Goal: Information Seeking & Learning: Learn about a topic

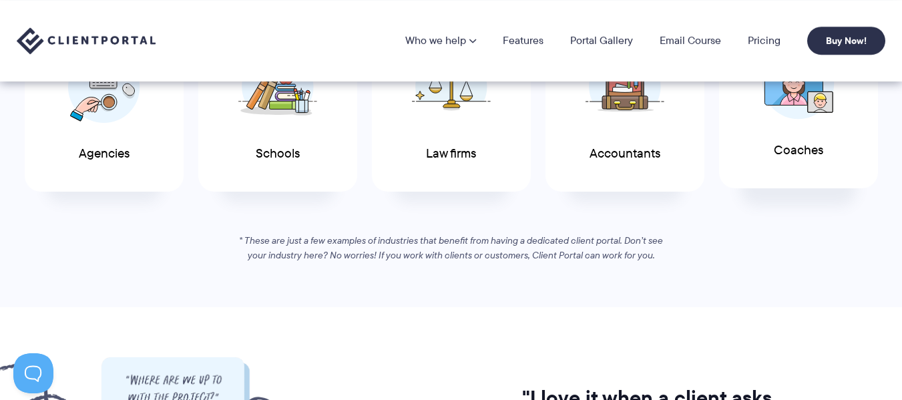
scroll to position [734, 0]
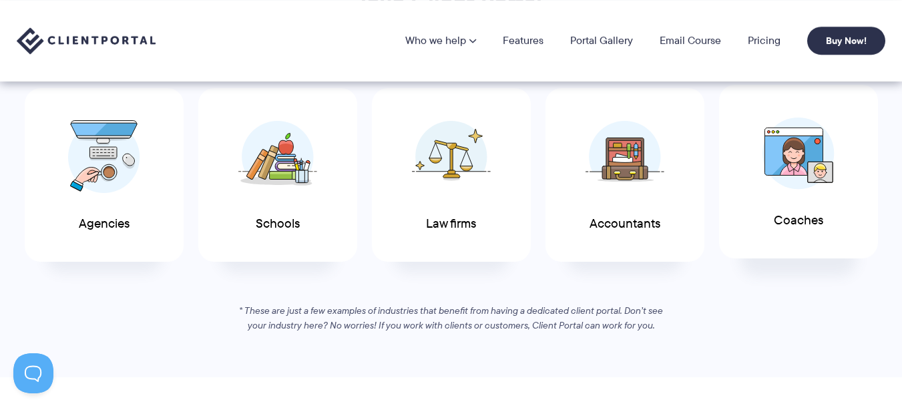
click at [800, 157] on img at bounding box center [798, 153] width 72 height 72
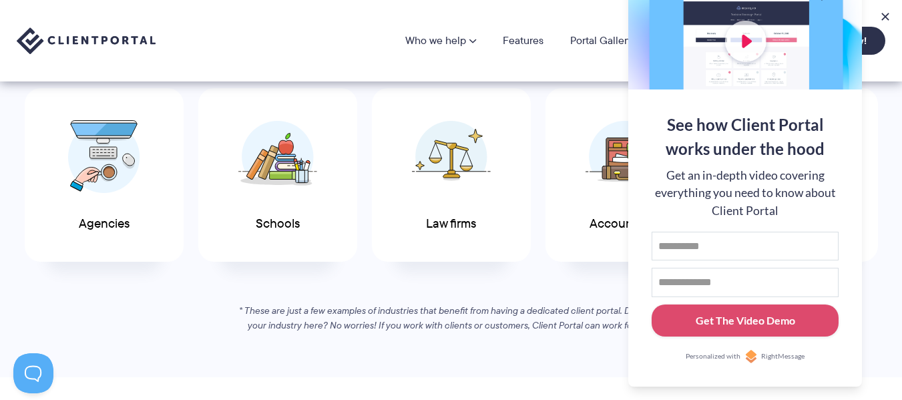
click at [344, 301] on div "If you work with clients, you’ll love Client Portal See why Client Portal is pe…" at bounding box center [451, 146] width 902 height 374
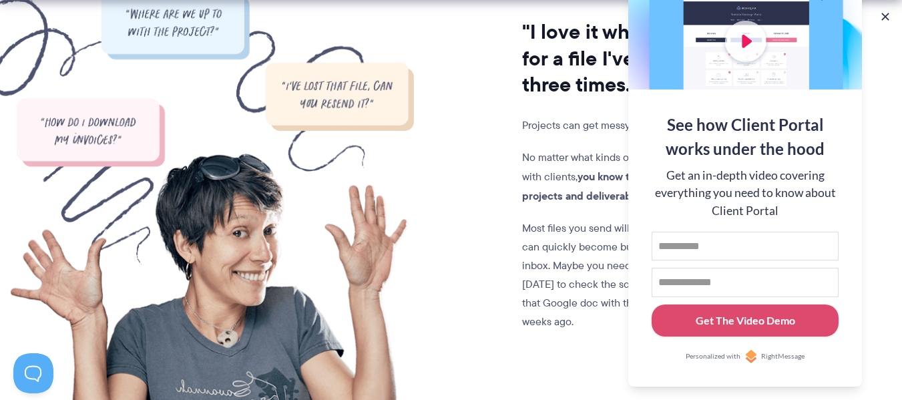
scroll to position [1268, 0]
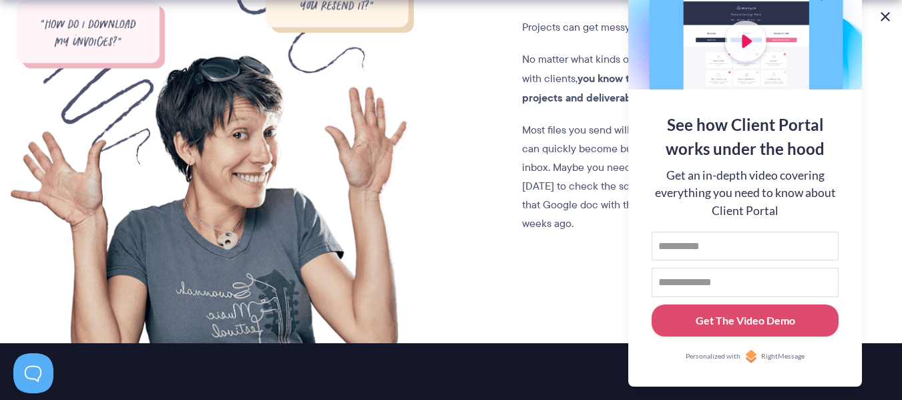
click at [880, 20] on button at bounding box center [885, 17] width 16 height 16
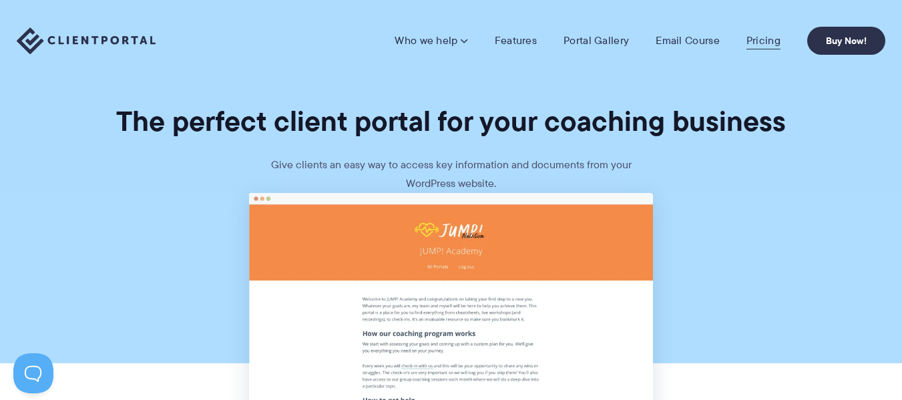
click at [763, 38] on link "Pricing" at bounding box center [763, 40] width 34 height 13
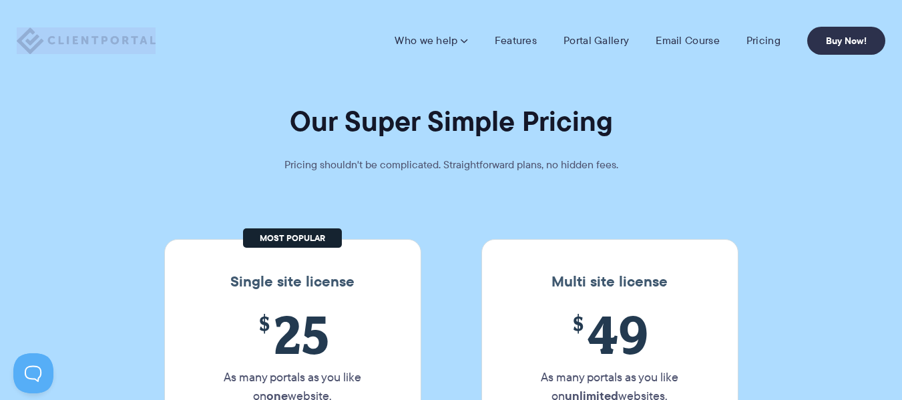
drag, startPoint x: 166, startPoint y: 42, endPoint x: 15, endPoint y: 39, distance: 150.2
click at [15, 39] on div "Who we help Who we help View pricing Agencies See how Client Portal can help gi…" at bounding box center [451, 41] width 902 height 28
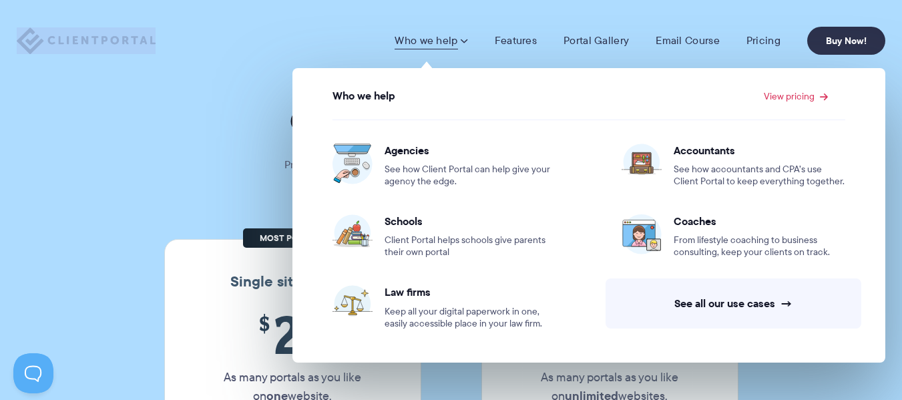
copy link
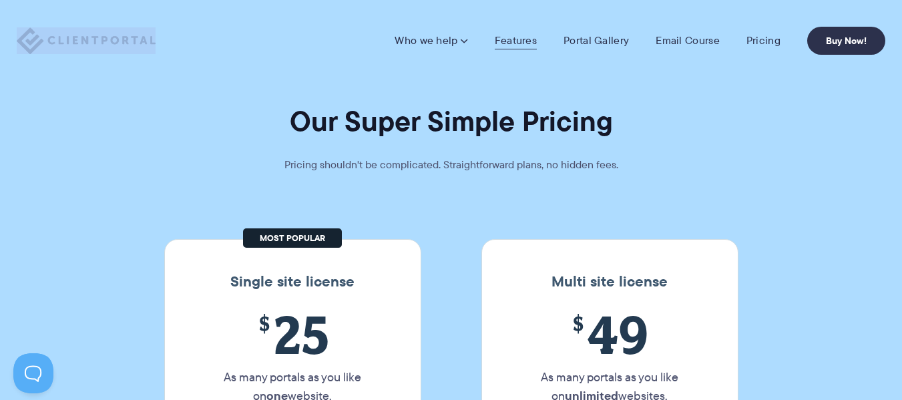
click at [515, 40] on link "Features" at bounding box center [516, 40] width 42 height 13
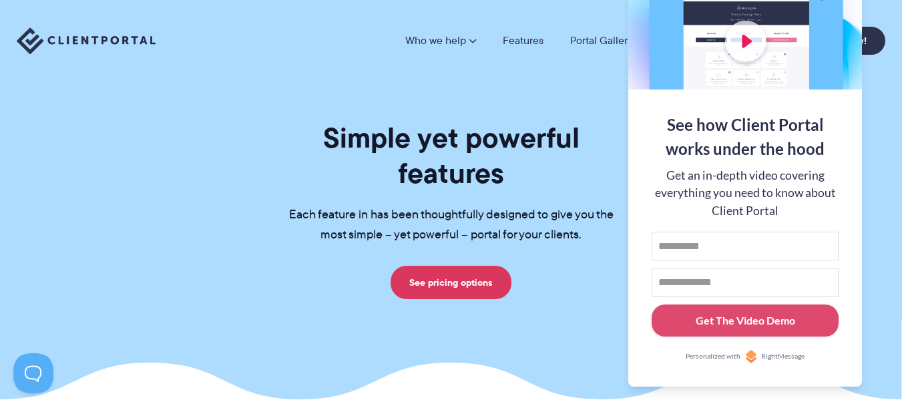
click at [423, 111] on section "Simple yet powerful features Each feature in has been thoughtfully designed to …" at bounding box center [451, 199] width 902 height 399
click at [885, 40] on div "Who we help Who we help View pricing Agencies See how Client Portal can help gi…" at bounding box center [451, 41] width 902 height 28
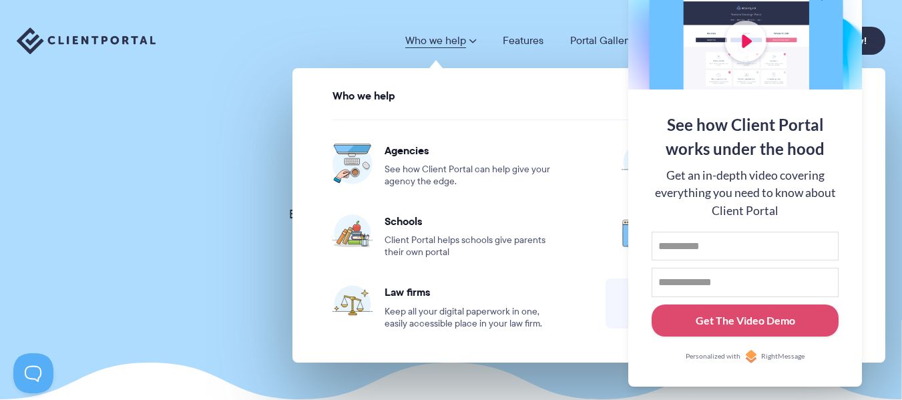
click at [162, 35] on div "Who we help Who we help View pricing Agencies See how Client Portal can help gi…" at bounding box center [451, 41] width 868 height 28
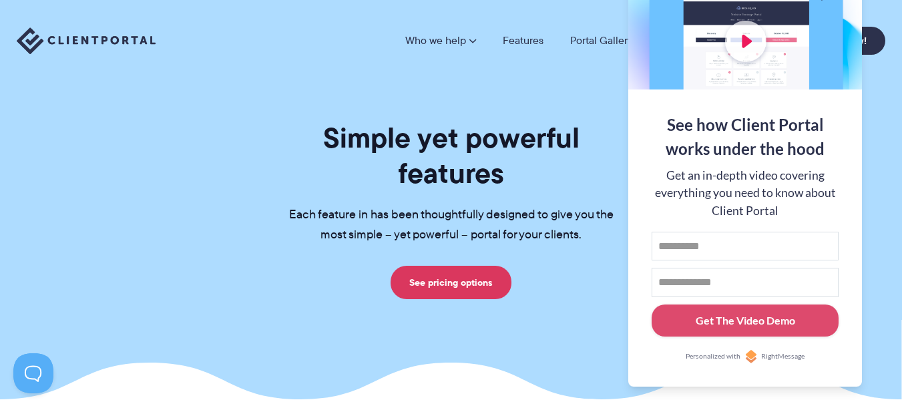
click at [117, 39] on img at bounding box center [86, 40] width 139 height 27
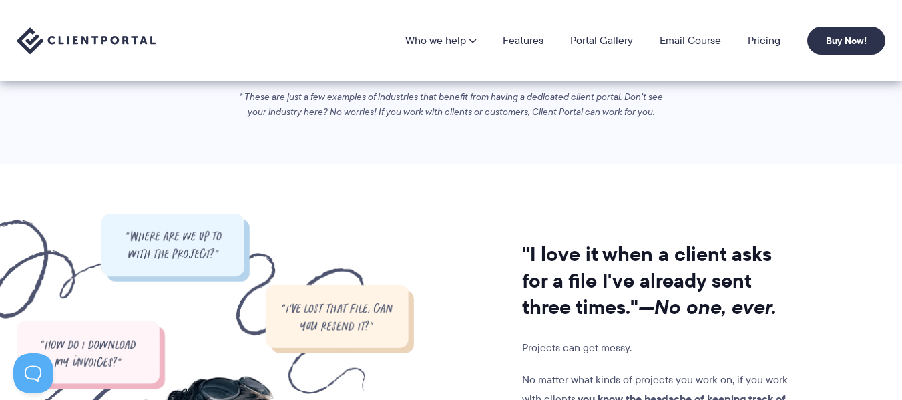
scroll to position [668, 0]
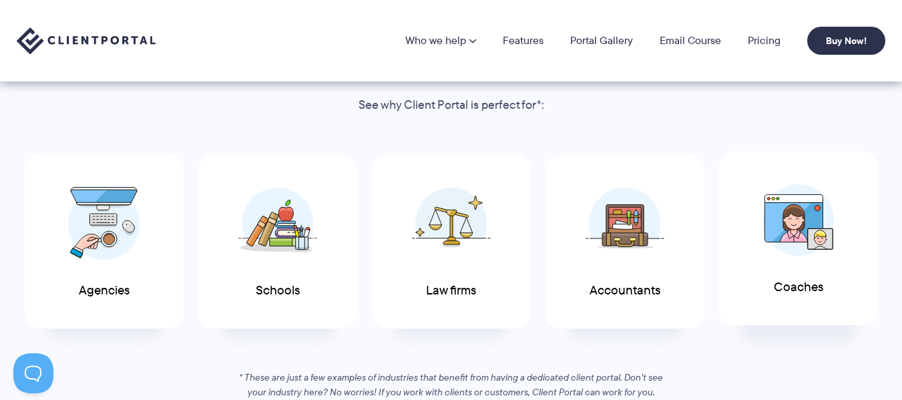
click at [829, 244] on img at bounding box center [798, 220] width 72 height 72
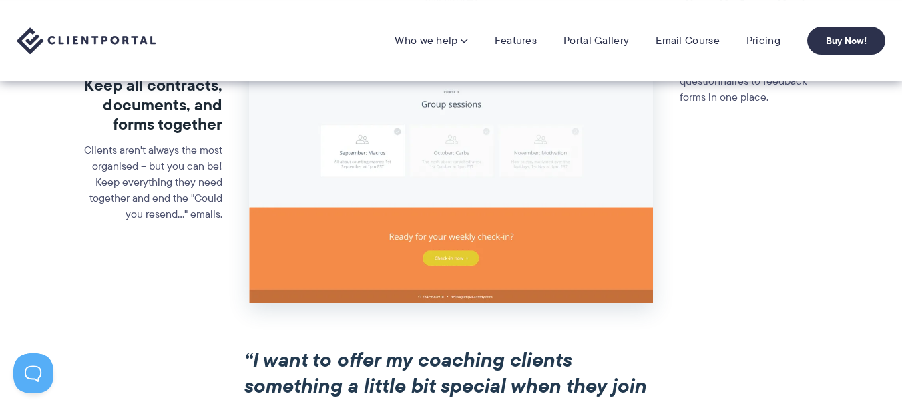
scroll to position [401, 0]
